Goal: Obtain resource: Obtain resource

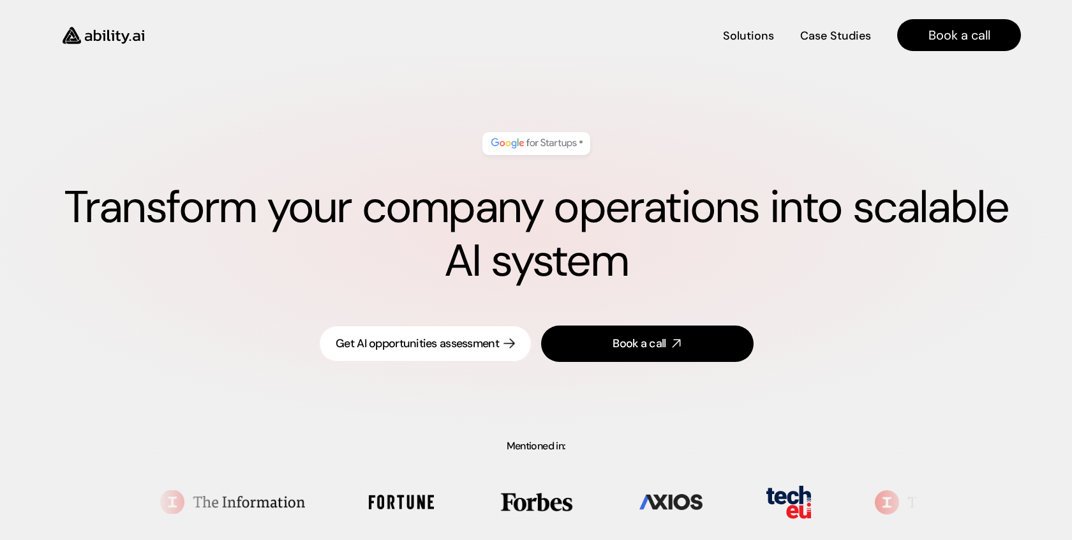
click at [408, 346] on div "Get AI opportunities assessment" at bounding box center [417, 344] width 163 height 16
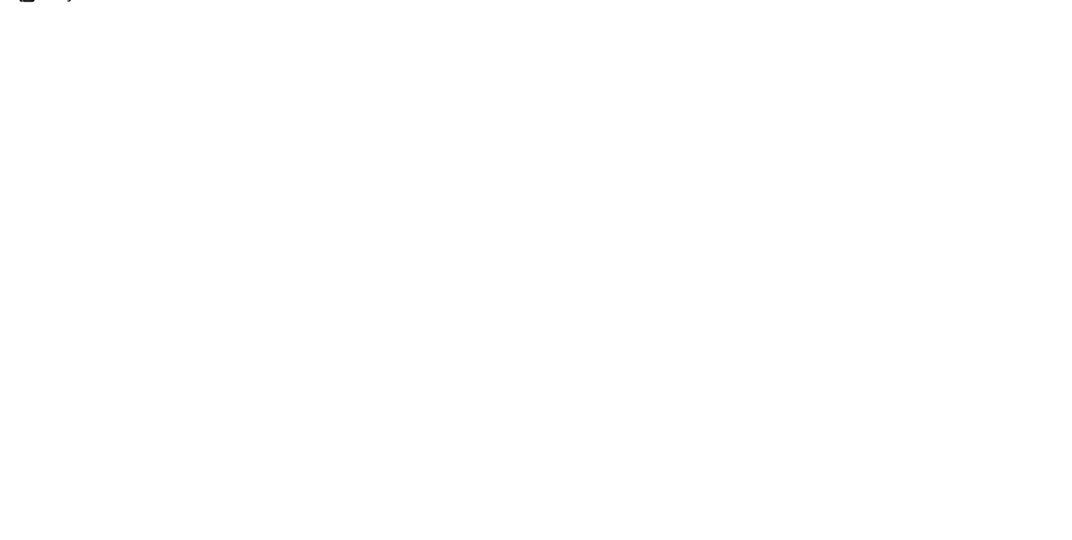
scroll to position [25, 0]
